Goal: Task Accomplishment & Management: Complete application form

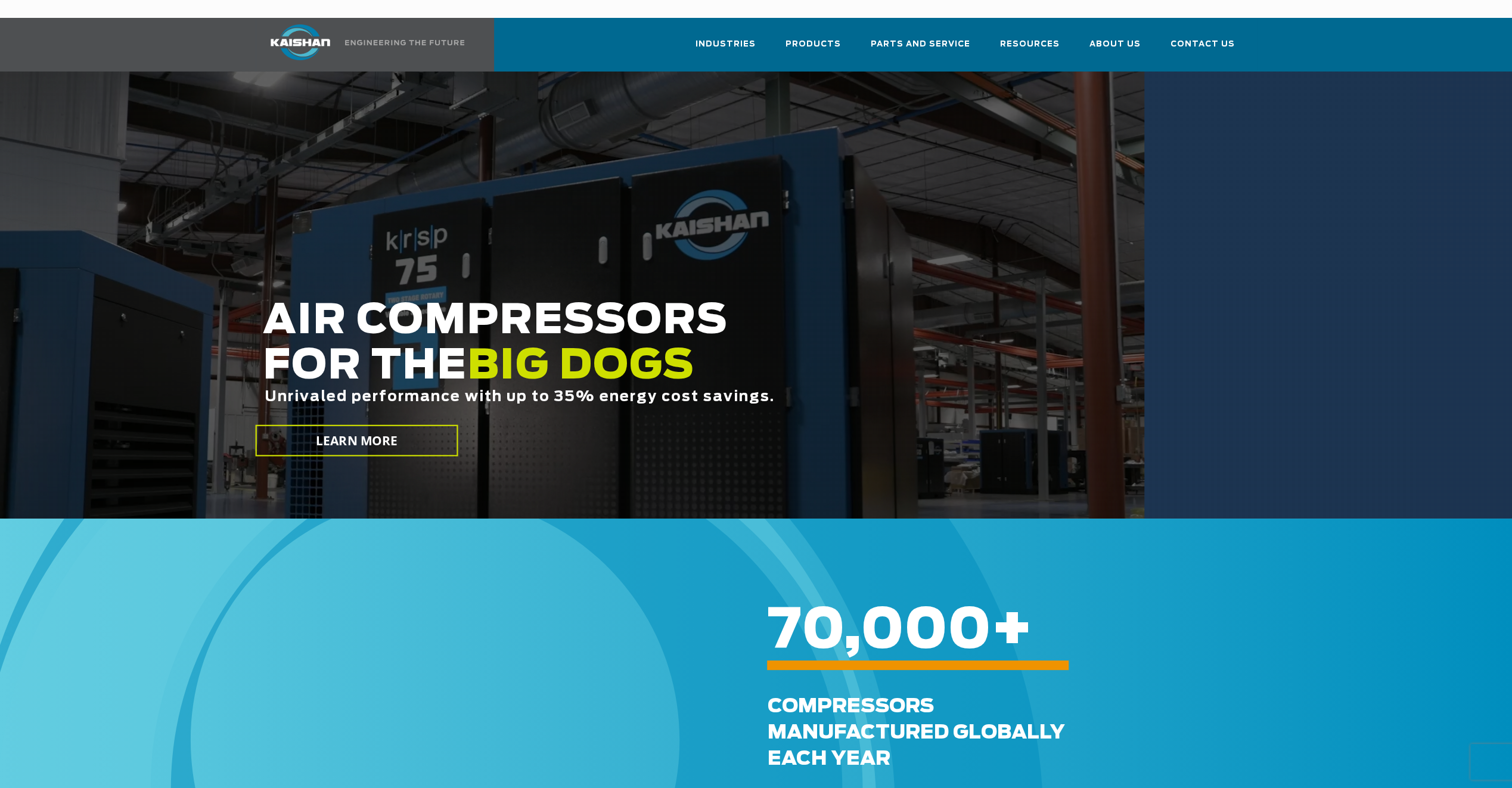
click at [1110, 72] on div at bounding box center [756, 295] width 1512 height 447
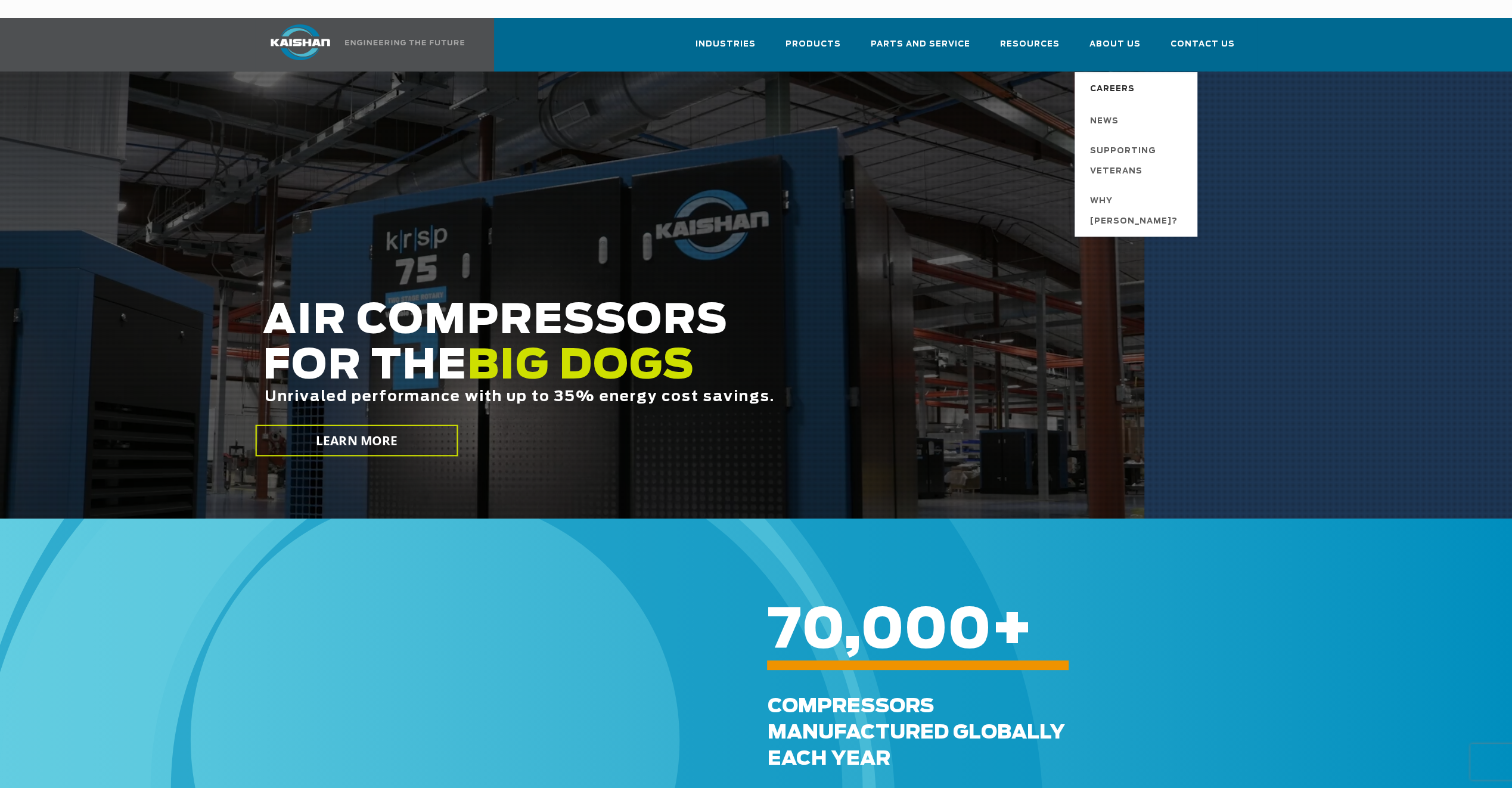
click at [1118, 79] on span "Careers" at bounding box center [1112, 90] width 45 height 20
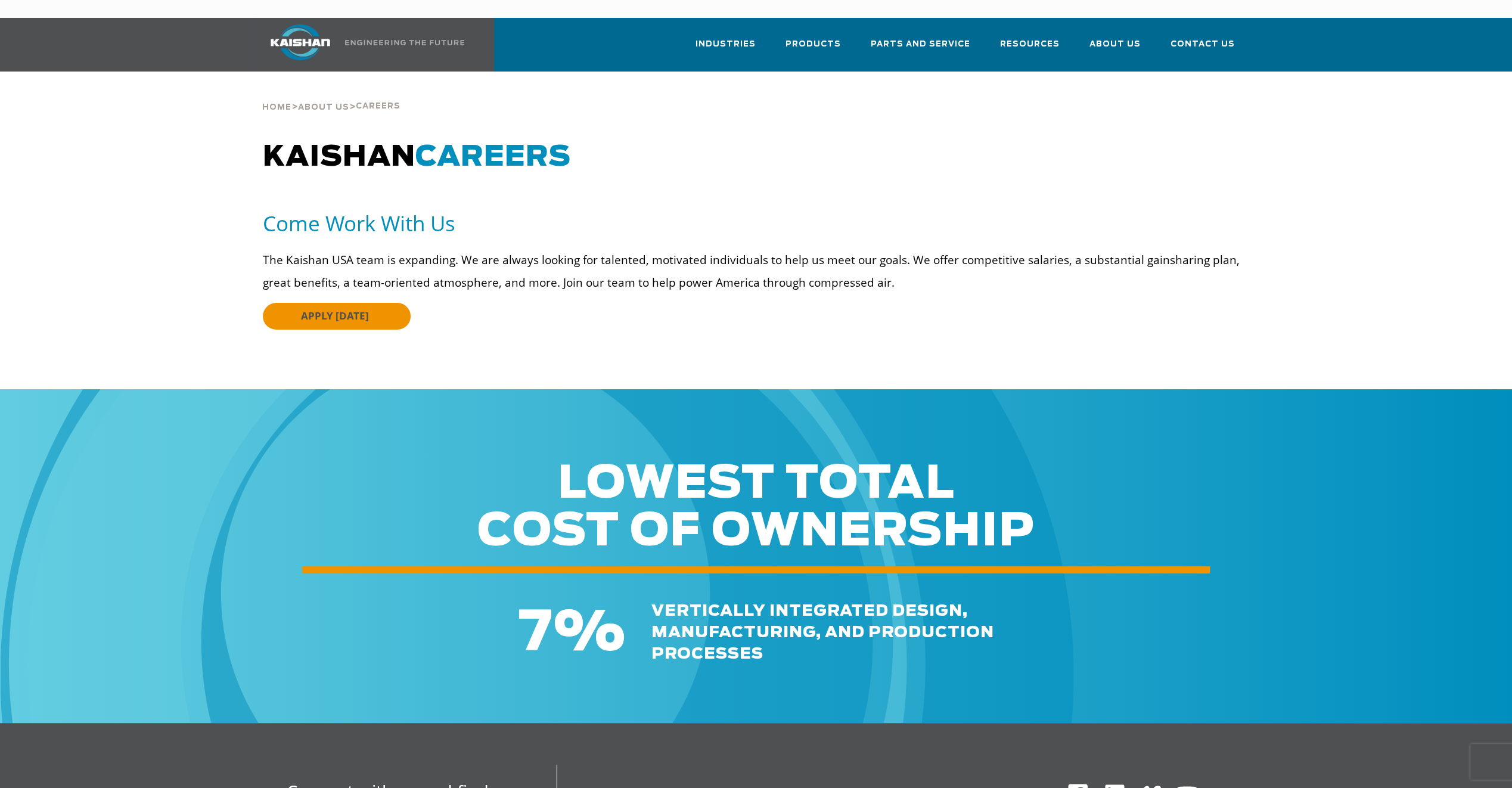
click at [347, 305] on link "APPLY [DATE]" at bounding box center [336, 316] width 147 height 27
